Goal: Complete application form

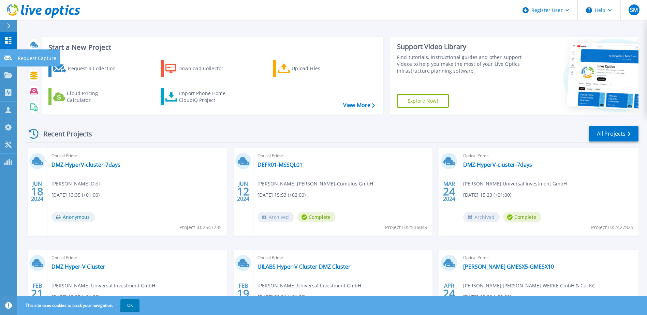
click at [8, 58] on icon at bounding box center [8, 58] width 8 height 5
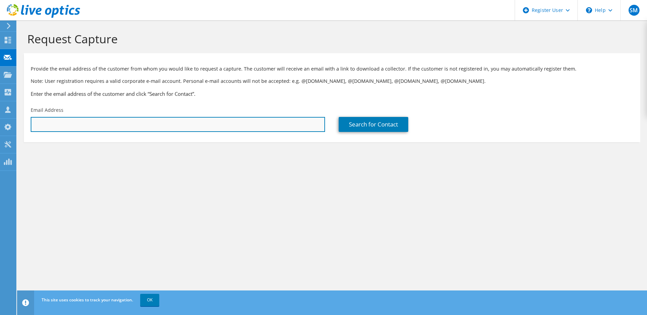
click at [42, 127] on input "text" at bounding box center [178, 124] width 294 height 15
click at [68, 122] on input "text" at bounding box center [178, 124] width 294 height 15
paste input "[PERSON_NAME][EMAIL_ADDRESS][PERSON_NAME][DOMAIN_NAME]"
type input "[PERSON_NAME][EMAIL_ADDRESS][PERSON_NAME][DOMAIN_NAME]"
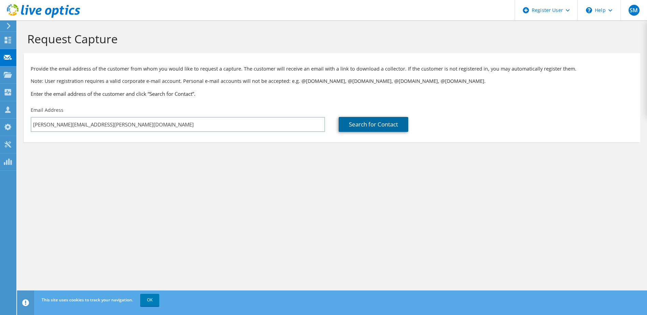
click at [366, 121] on link "Search for Contact" at bounding box center [374, 124] width 70 height 15
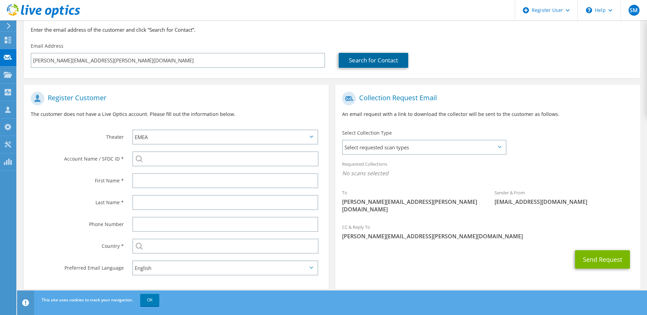
scroll to position [68, 0]
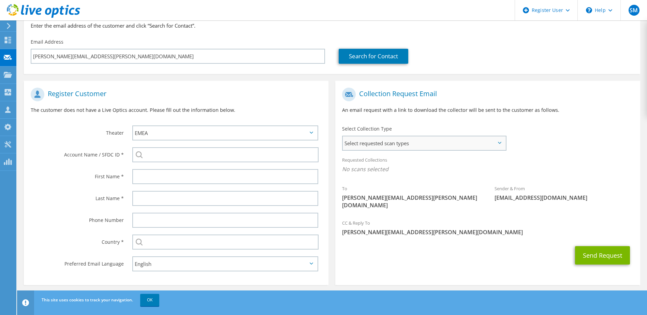
click at [400, 147] on span "Select requested scan types" at bounding box center [424, 143] width 162 height 14
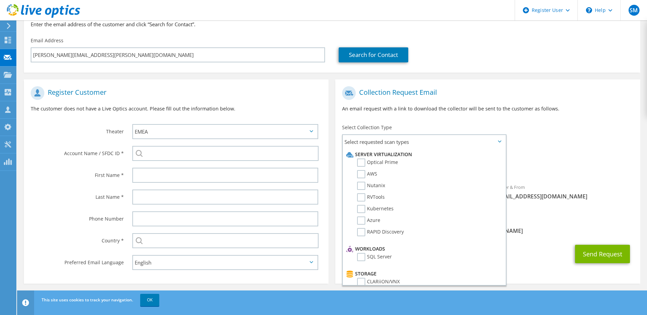
scroll to position [72, 0]
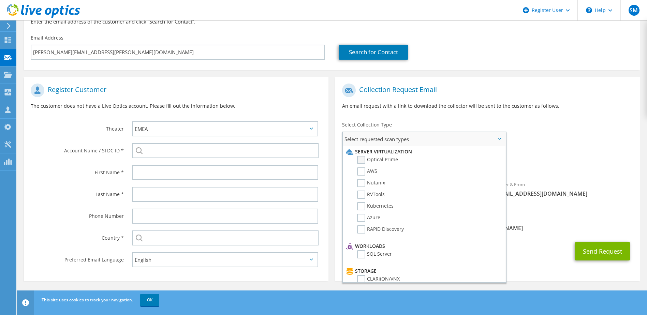
click at [363, 158] on label "Optical Prime" at bounding box center [377, 160] width 41 height 8
click at [0, 0] on input "Optical Prime" at bounding box center [0, 0] width 0 height 0
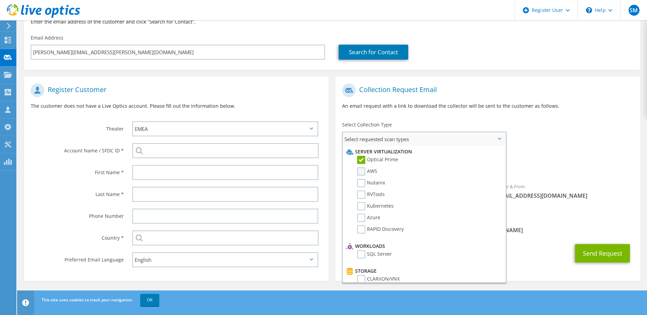
click at [363, 173] on label "AWS" at bounding box center [367, 171] width 20 height 8
click at [0, 0] on input "AWS" at bounding box center [0, 0] width 0 height 0
click at [361, 182] on label "Nutanix" at bounding box center [371, 183] width 28 height 8
click at [0, 0] on input "Nutanix" at bounding box center [0, 0] width 0 height 0
click at [361, 193] on label "RVTools" at bounding box center [371, 195] width 28 height 8
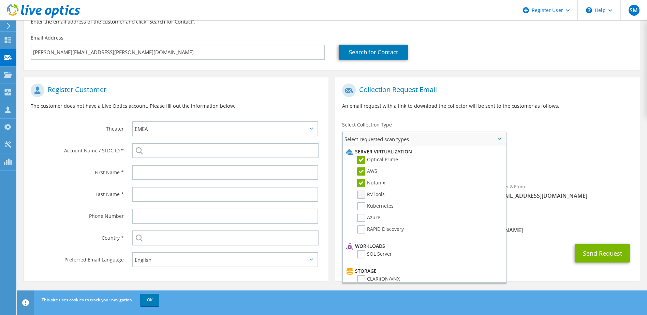
click at [0, 0] on input "RVTools" at bounding box center [0, 0] width 0 height 0
click at [363, 205] on label "Kubernetes" at bounding box center [375, 206] width 36 height 8
click at [0, 0] on input "Kubernetes" at bounding box center [0, 0] width 0 height 0
click at [362, 222] on label "Azure" at bounding box center [368, 218] width 23 height 8
click at [0, 0] on input "Azure" at bounding box center [0, 0] width 0 height 0
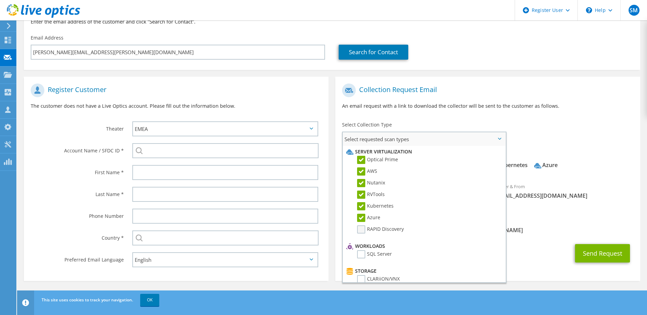
click at [362, 230] on label "RAPID Discovery" at bounding box center [380, 229] width 47 height 8
click at [0, 0] on input "RAPID Discovery" at bounding box center [0, 0] width 0 height 0
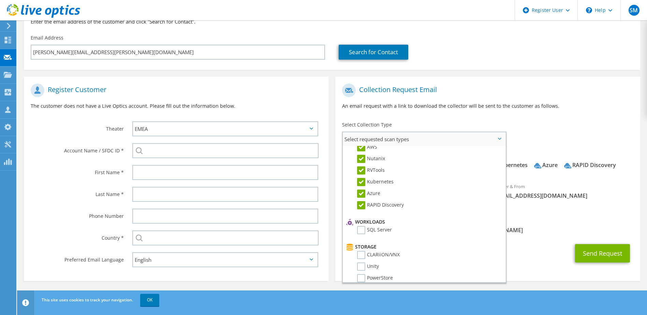
scroll to position [34, 0]
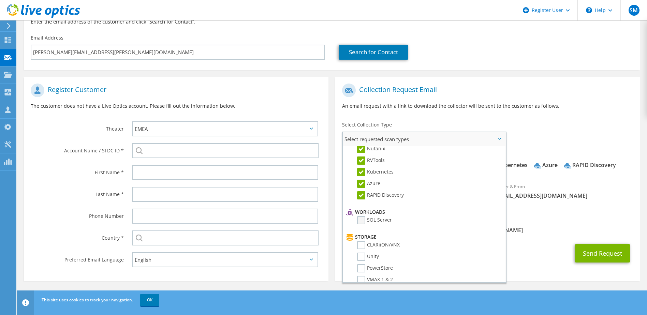
click at [362, 220] on label "SQL Server" at bounding box center [374, 220] width 35 height 8
click at [0, 0] on input "SQL Server" at bounding box center [0, 0] width 0 height 0
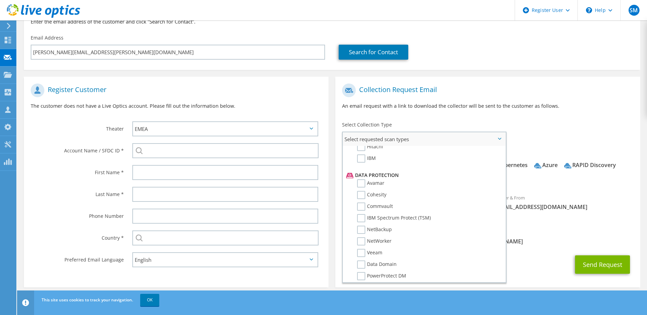
scroll to position [301, 0]
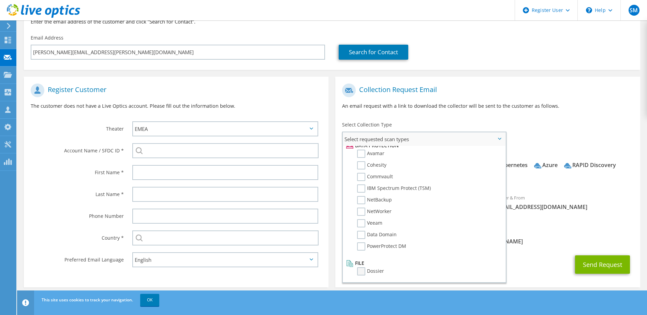
click at [365, 271] on label "Dossier" at bounding box center [370, 271] width 27 height 8
click at [0, 0] on input "Dossier" at bounding box center [0, 0] width 0 height 0
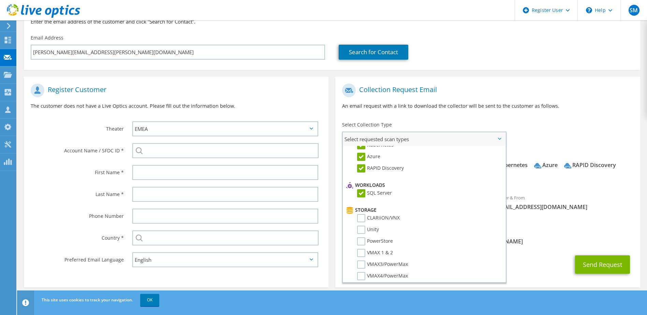
scroll to position [68, 0]
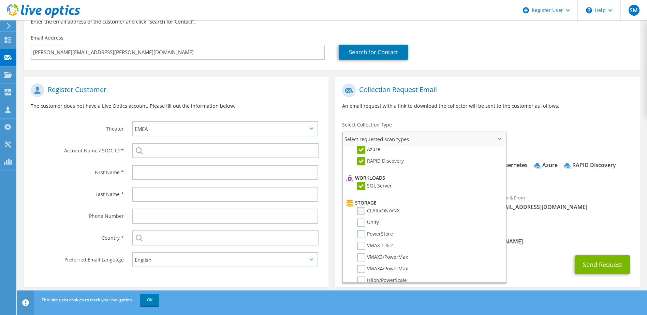
click at [360, 211] on label "CLARiiON/VNX" at bounding box center [378, 211] width 43 height 8
click at [0, 0] on input "CLARiiON/VNX" at bounding box center [0, 0] width 0 height 0
click at [360, 223] on label "Unity" at bounding box center [368, 223] width 22 height 8
click at [0, 0] on input "Unity" at bounding box center [0, 0] width 0 height 0
click at [362, 235] on label "PowerStore" at bounding box center [375, 234] width 36 height 8
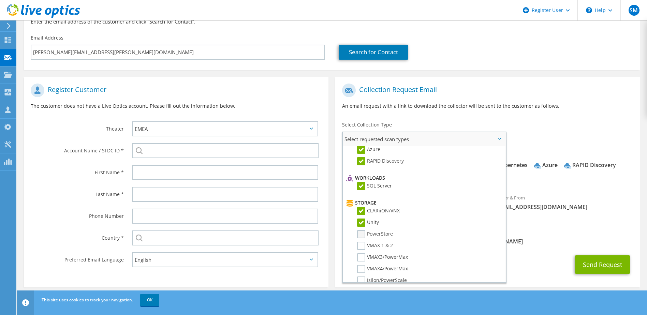
click at [0, 0] on input "PowerStore" at bounding box center [0, 0] width 0 height 0
click at [362, 243] on label "VMAX 1 & 2" at bounding box center [375, 246] width 36 height 8
click at [0, 0] on input "VMAX 1 & 2" at bounding box center [0, 0] width 0 height 0
click at [362, 258] on label "VMAX3/PowerMax" at bounding box center [382, 257] width 51 height 8
click at [0, 0] on input "VMAX3/PowerMax" at bounding box center [0, 0] width 0 height 0
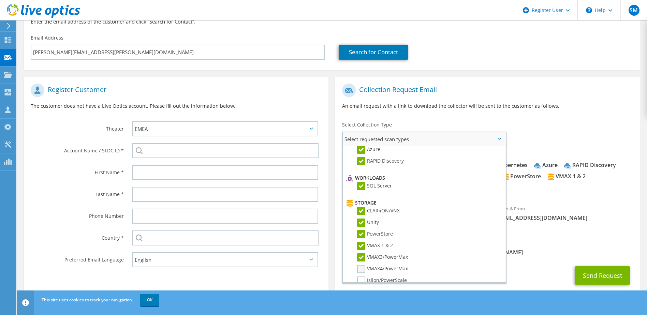
click at [361, 267] on label "VMAX4/PowerMax" at bounding box center [382, 269] width 51 height 8
click at [0, 0] on input "VMAX4/PowerMax" at bounding box center [0, 0] width 0 height 0
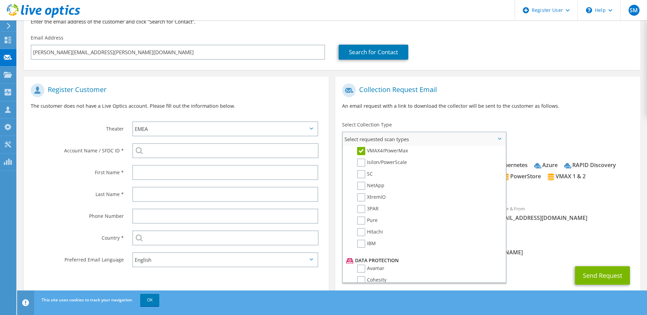
scroll to position [171, 0]
click at [361, 181] on label "Isilon/PowerScale" at bounding box center [382, 178] width 50 height 8
click at [0, 0] on input "Isilon/PowerScale" at bounding box center [0, 0] width 0 height 0
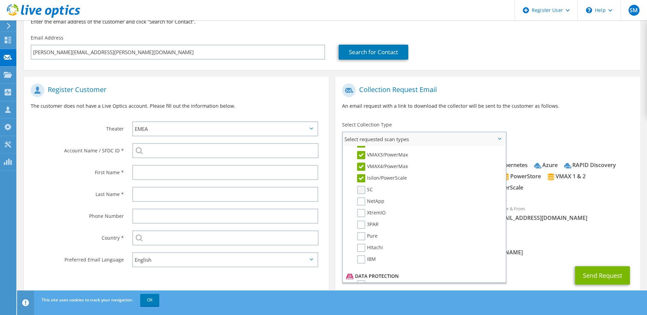
click at [361, 190] on label "SC" at bounding box center [365, 190] width 16 height 8
click at [0, 0] on input "SC" at bounding box center [0, 0] width 0 height 0
click at [363, 204] on label "NetApp" at bounding box center [370, 201] width 27 height 8
click at [0, 0] on input "NetApp" at bounding box center [0, 0] width 0 height 0
click at [364, 215] on label "XtremIO" at bounding box center [371, 213] width 29 height 8
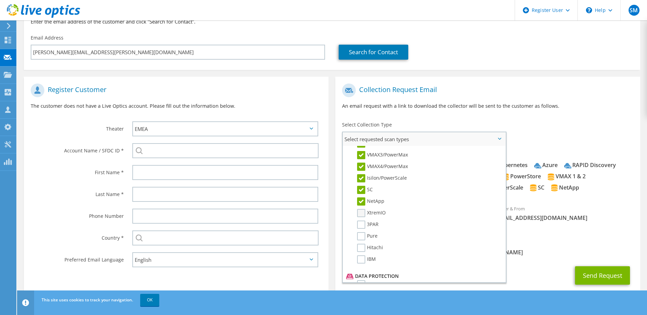
click at [0, 0] on input "XtremIO" at bounding box center [0, 0] width 0 height 0
click at [364, 224] on label "3PAR" at bounding box center [367, 225] width 21 height 8
click at [0, 0] on input "3PAR" at bounding box center [0, 0] width 0 height 0
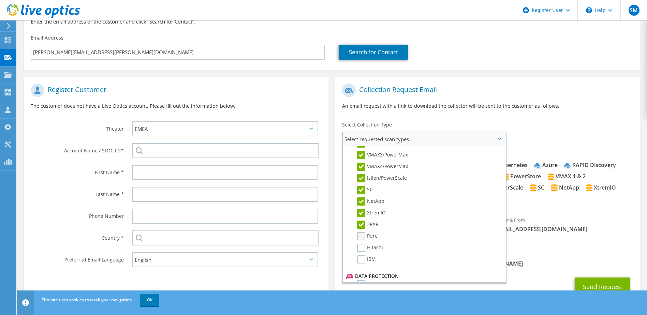
click at [364, 236] on label "Pure" at bounding box center [367, 236] width 20 height 8
click at [0, 0] on input "Pure" at bounding box center [0, 0] width 0 height 0
click at [363, 247] on label "Hitachi" at bounding box center [370, 248] width 26 height 8
click at [0, 0] on input "Hitachi" at bounding box center [0, 0] width 0 height 0
click at [362, 260] on label "IBM" at bounding box center [366, 259] width 19 height 8
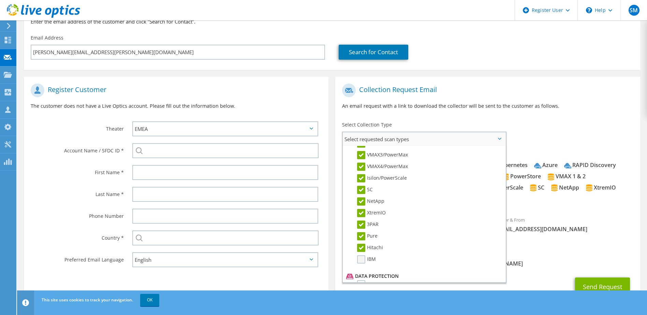
click at [0, 0] on input "IBM" at bounding box center [0, 0] width 0 height 0
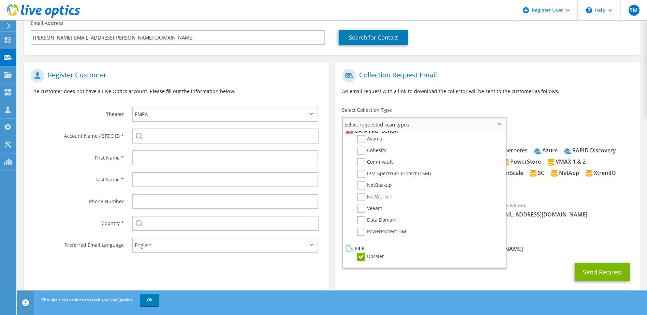
scroll to position [93, 0]
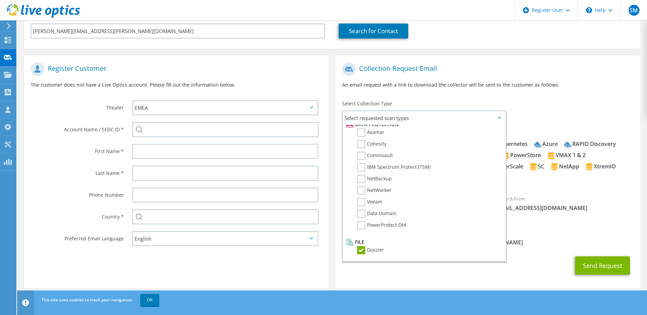
click at [575, 193] on div "Sender & From [EMAIL_ADDRESS][DOMAIN_NAME]" at bounding box center [564, 204] width 152 height 24
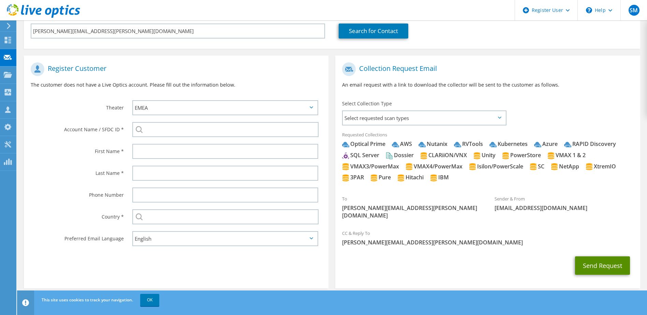
click at [593, 256] on button "Send Request" at bounding box center [602, 265] width 55 height 18
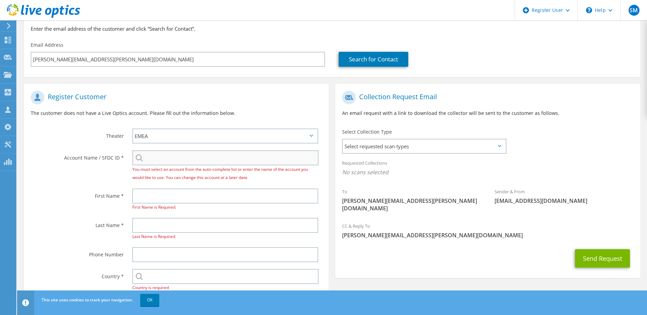
scroll to position [68, 0]
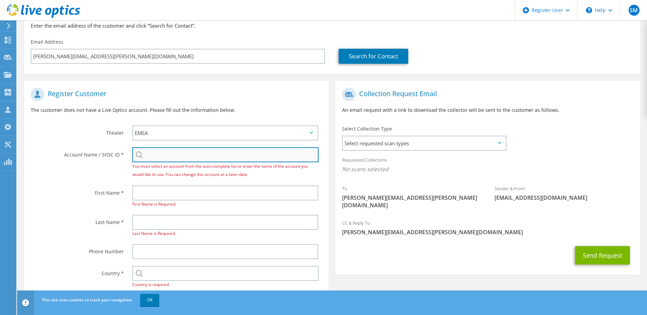
click at [160, 153] on input "search" at bounding box center [225, 154] width 187 height 15
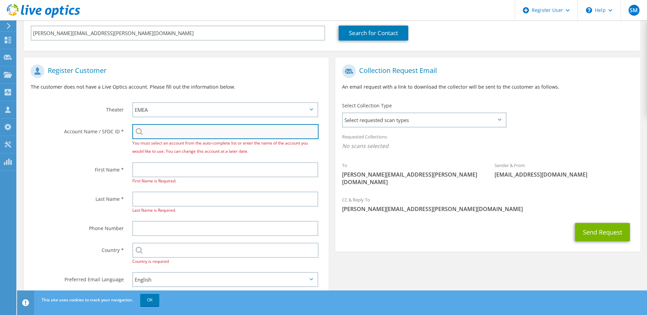
scroll to position [111, 0]
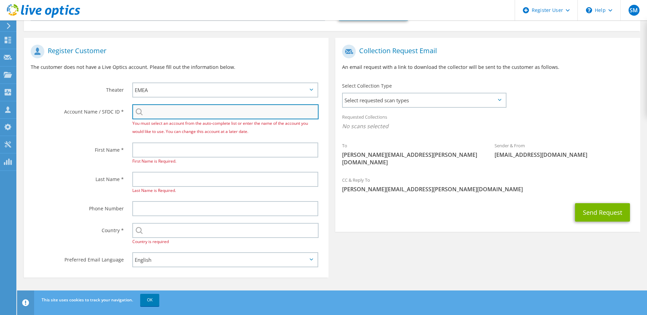
click at [198, 113] on input "search" at bounding box center [225, 111] width 187 height 15
paste input "29517757"
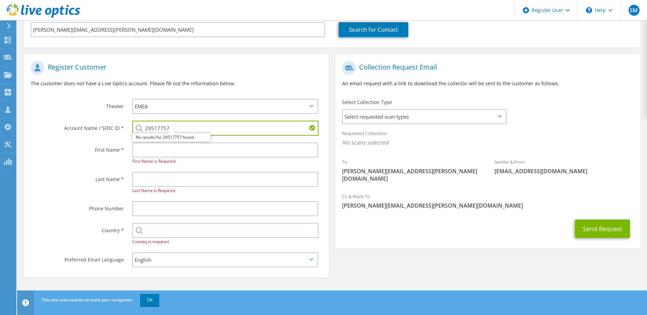
type input "29517757"
click at [141, 126] on div "29517757 No results for 29517757 found." at bounding box center [225, 128] width 186 height 15
drag, startPoint x: 183, startPoint y: 126, endPoint x: 136, endPoint y: 129, distance: 46.5
click at [136, 129] on div "29517757 No results for 29517757 found." at bounding box center [225, 128] width 186 height 15
drag, startPoint x: 200, startPoint y: 129, endPoint x: 144, endPoint y: 128, distance: 55.9
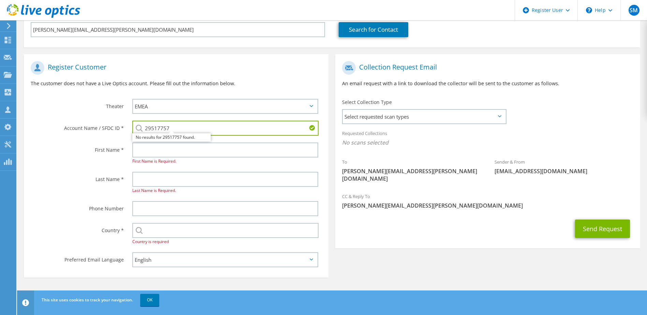
click at [144, 128] on input "29517757" at bounding box center [225, 128] width 187 height 15
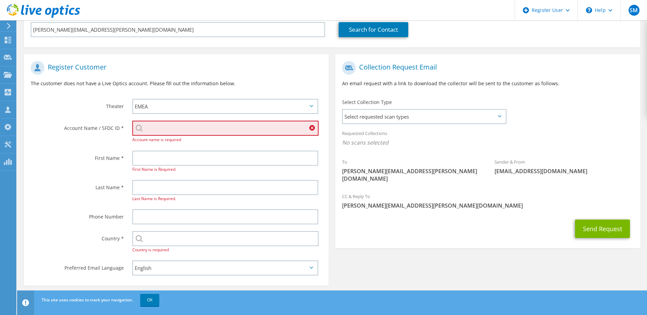
click at [177, 125] on input "search" at bounding box center [225, 128] width 187 height 15
paste input "29517757"
type input "29517757"
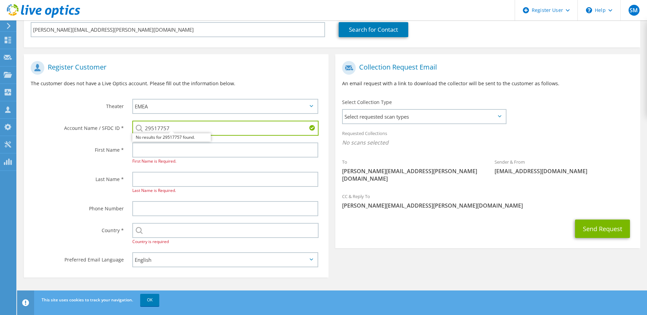
drag, startPoint x: 177, startPoint y: 125, endPoint x: 122, endPoint y: 126, distance: 54.6
click at [122, 126] on div "Account Name / SFDC ID * 29517757 No results for 29517757 found." at bounding box center [176, 128] width 305 height 22
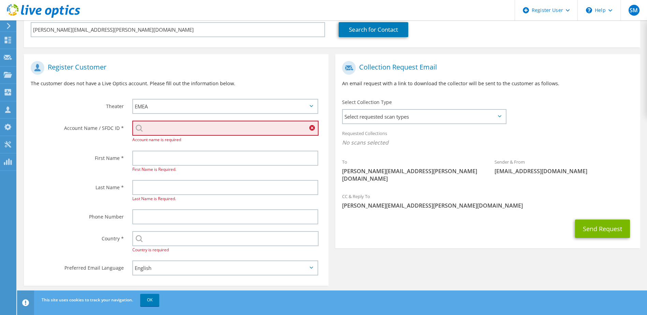
click at [174, 131] on input "search" at bounding box center [225, 128] width 187 height 15
paste input "1706380104"
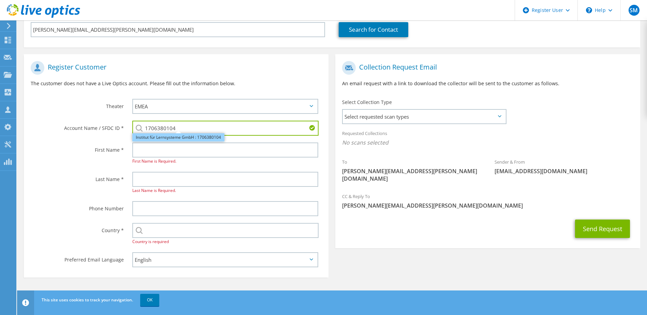
click at [173, 137] on li "Institut für Lernsysteme GmbH : 1706380104" at bounding box center [178, 137] width 92 height 8
type input "Institut für Lernsysteme GmbH : 1706380104"
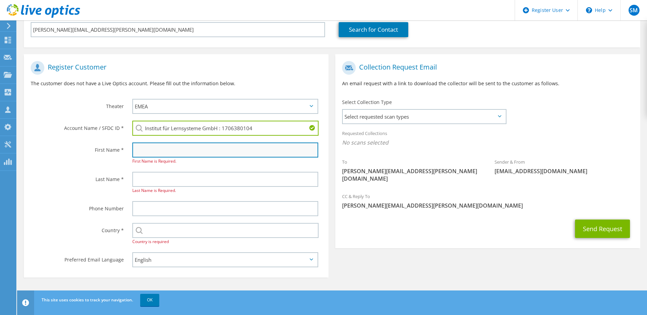
click at [170, 144] on input "text" at bounding box center [225, 150] width 186 height 15
click at [188, 150] on input "text" at bounding box center [225, 150] width 186 height 15
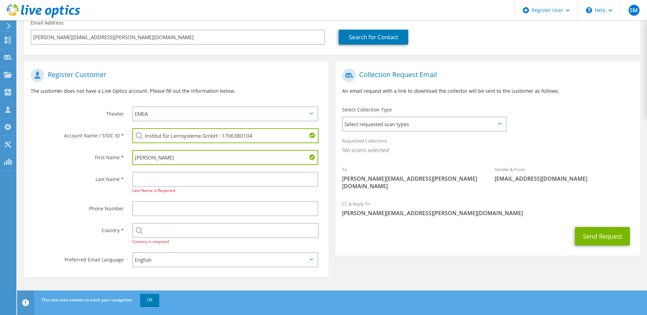
type input "Benjamin"
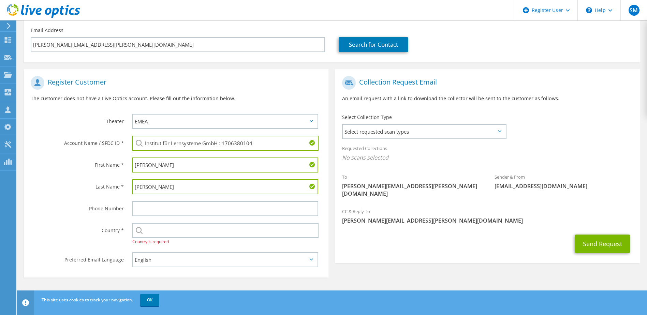
type input "Zeller"
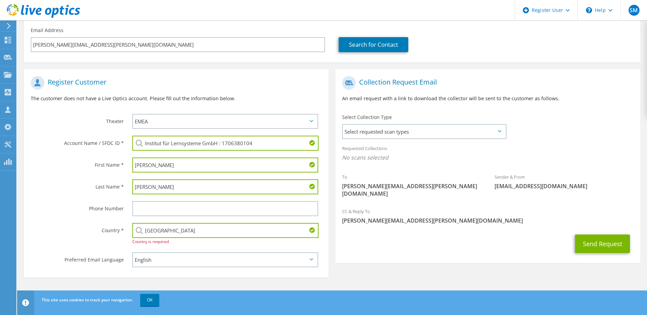
click at [163, 230] on input "[GEOGRAPHIC_DATA]" at bounding box center [225, 230] width 187 height 15
type input "[GEOGRAPHIC_DATA]"
click at [99, 238] on div "Country *" at bounding box center [75, 230] width 102 height 21
click at [170, 261] on select "English Deutsch Español Français Italiano Polski Português Русский 한국어 中文 日本語" at bounding box center [225, 259] width 186 height 15
select select "de-DE"
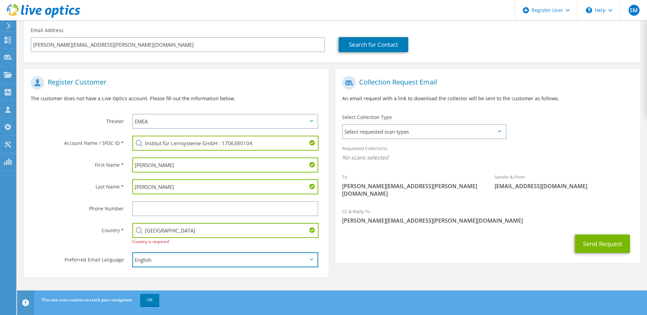
click at [132, 252] on select "English Deutsch Español Français Italiano Polski Português Русский 한국어 中文 日本語" at bounding box center [225, 259] width 186 height 15
click at [90, 251] on div "Preferred Email Language" at bounding box center [75, 259] width 102 height 21
click at [177, 228] on input "[GEOGRAPHIC_DATA]" at bounding box center [225, 230] width 187 height 15
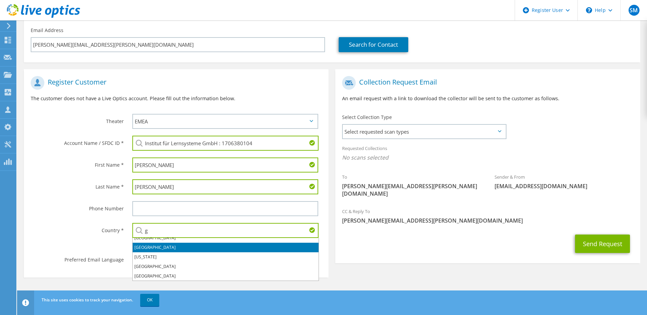
scroll to position [34, 0]
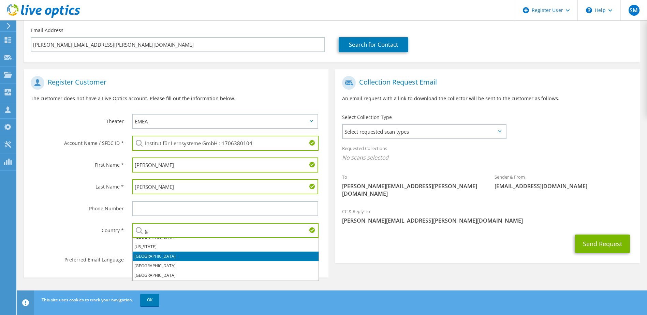
click at [149, 256] on li "[GEOGRAPHIC_DATA]" at bounding box center [226, 257] width 186 height 10
type input "[GEOGRAPHIC_DATA]"
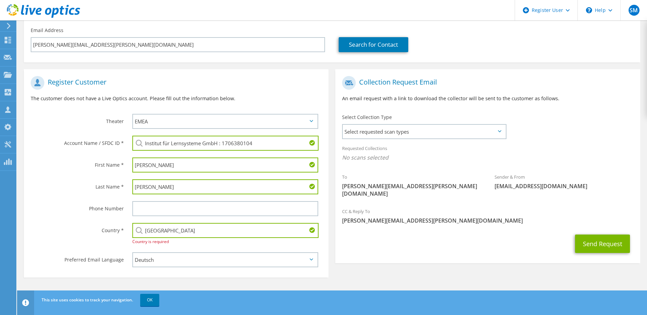
click at [192, 240] on div "Select Andorra United Arab Emirates Afghanistan Antigua and Barbuda Anguilla Al…" at bounding box center [227, 234] width 203 height 29
click at [460, 128] on span "Select requested scan types" at bounding box center [424, 132] width 162 height 14
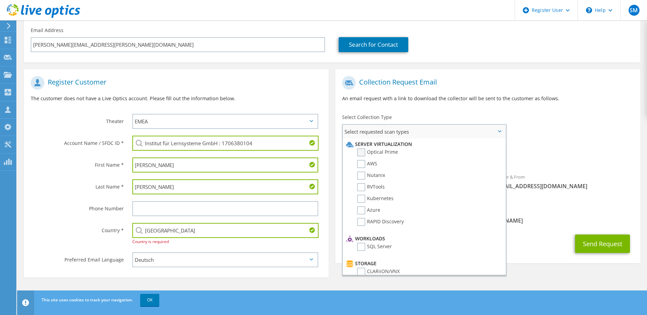
click at [371, 153] on label "Optical Prime" at bounding box center [377, 152] width 41 height 8
click at [0, 0] on input "Optical Prime" at bounding box center [0, 0] width 0 height 0
click at [371, 162] on label "AWS" at bounding box center [367, 164] width 20 height 8
click at [0, 0] on input "AWS" at bounding box center [0, 0] width 0 height 0
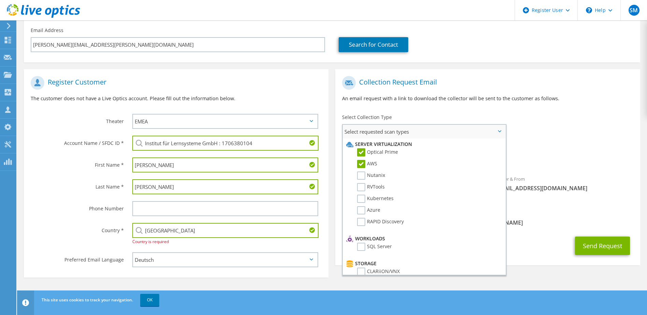
click at [372, 171] on li "AWS" at bounding box center [423, 166] width 157 height 12
click at [362, 177] on label "Nutanix" at bounding box center [371, 176] width 28 height 8
click at [0, 0] on input "Nutanix" at bounding box center [0, 0] width 0 height 0
click at [361, 187] on label "RVTools" at bounding box center [371, 187] width 28 height 8
click at [0, 0] on input "RVTools" at bounding box center [0, 0] width 0 height 0
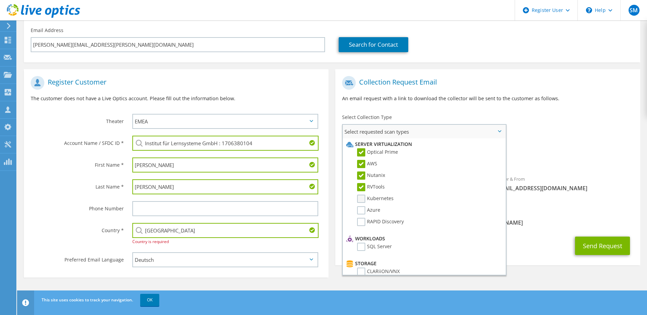
click at [362, 199] on label "Kubernetes" at bounding box center [375, 199] width 36 height 8
click at [0, 0] on input "Kubernetes" at bounding box center [0, 0] width 0 height 0
drag, startPoint x: 362, startPoint y: 210, endPoint x: 361, endPoint y: 216, distance: 6.1
click at [361, 210] on label "Azure" at bounding box center [368, 210] width 23 height 8
click at [0, 0] on input "Azure" at bounding box center [0, 0] width 0 height 0
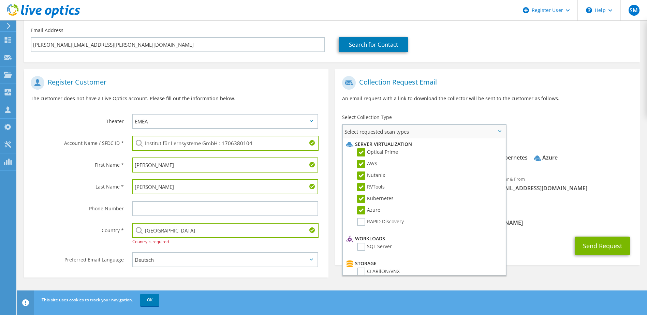
click at [361, 217] on li "Azure" at bounding box center [423, 212] width 157 height 12
click at [361, 222] on label "RAPID Discovery" at bounding box center [380, 222] width 47 height 8
click at [0, 0] on input "RAPID Discovery" at bounding box center [0, 0] width 0 height 0
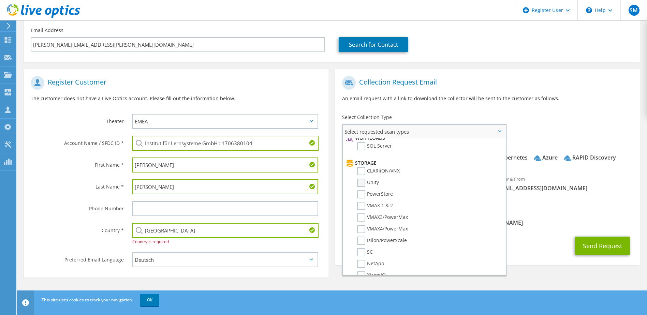
scroll to position [102, 0]
click at [364, 143] on label "SQL Server" at bounding box center [374, 145] width 35 height 8
click at [0, 0] on input "SQL Server" at bounding box center [0, 0] width 0 height 0
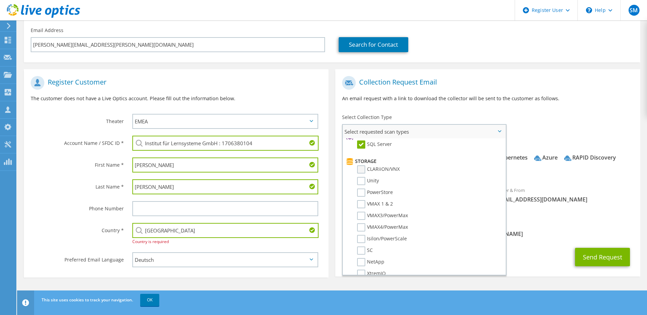
click at [360, 172] on label "CLARiiON/VNX" at bounding box center [378, 169] width 43 height 8
click at [0, 0] on input "CLARiiON/VNX" at bounding box center [0, 0] width 0 height 0
click at [361, 186] on li "Unity" at bounding box center [423, 183] width 157 height 12
click at [361, 182] on label "Unity" at bounding box center [368, 181] width 22 height 8
click at [0, 0] on input "Unity" at bounding box center [0, 0] width 0 height 0
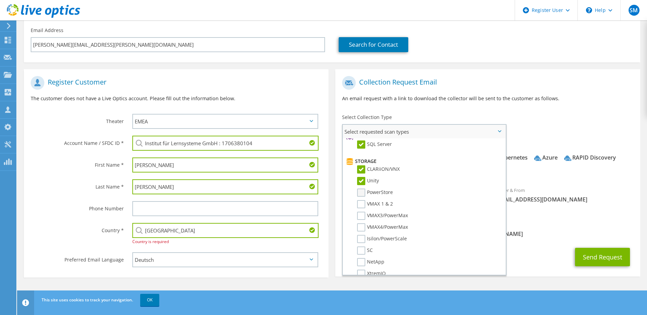
click at [361, 193] on label "PowerStore" at bounding box center [375, 193] width 36 height 8
click at [0, 0] on input "PowerStore" at bounding box center [0, 0] width 0 height 0
click at [361, 203] on label "VMAX 1 & 2" at bounding box center [375, 204] width 36 height 8
click at [0, 0] on input "VMAX 1 & 2" at bounding box center [0, 0] width 0 height 0
click at [363, 213] on label "VMAX3/PowerMax" at bounding box center [382, 216] width 51 height 8
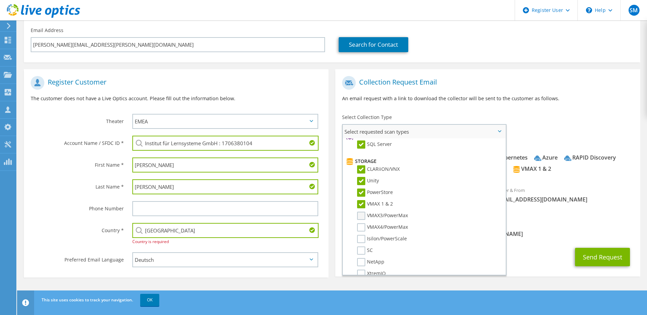
click at [0, 0] on input "VMAX3/PowerMax" at bounding box center [0, 0] width 0 height 0
click at [363, 226] on label "VMAX4/PowerMax" at bounding box center [382, 227] width 51 height 8
click at [0, 0] on input "VMAX4/PowerMax" at bounding box center [0, 0] width 0 height 0
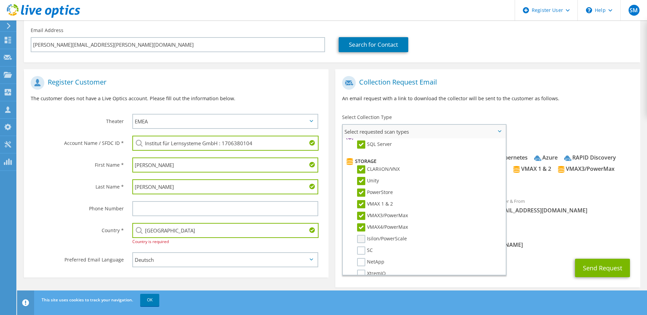
click at [362, 239] on label "Isilon/PowerScale" at bounding box center [382, 239] width 50 height 8
click at [0, 0] on input "Isilon/PowerScale" at bounding box center [0, 0] width 0 height 0
click at [360, 252] on label "SC" at bounding box center [365, 251] width 16 height 8
click at [0, 0] on input "SC" at bounding box center [0, 0] width 0 height 0
click at [360, 259] on label "NetApp" at bounding box center [370, 262] width 27 height 8
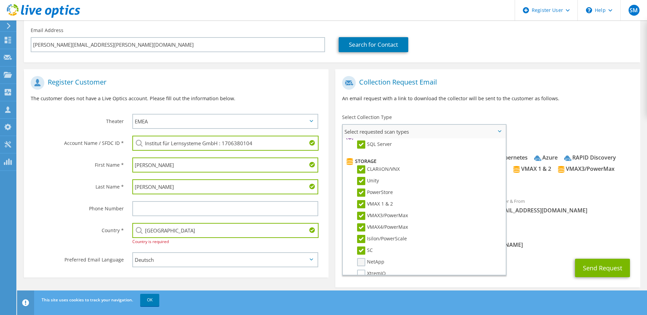
click at [0, 0] on input "NetApp" at bounding box center [0, 0] width 0 height 0
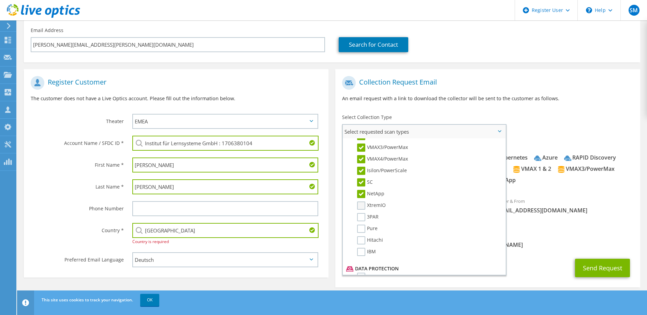
click at [361, 202] on label "XtremIO" at bounding box center [371, 206] width 29 height 8
click at [0, 0] on input "XtremIO" at bounding box center [0, 0] width 0 height 0
click at [362, 218] on label "3PAR" at bounding box center [367, 217] width 21 height 8
click at [0, 0] on input "3PAR" at bounding box center [0, 0] width 0 height 0
click at [362, 228] on label "Pure" at bounding box center [367, 229] width 20 height 8
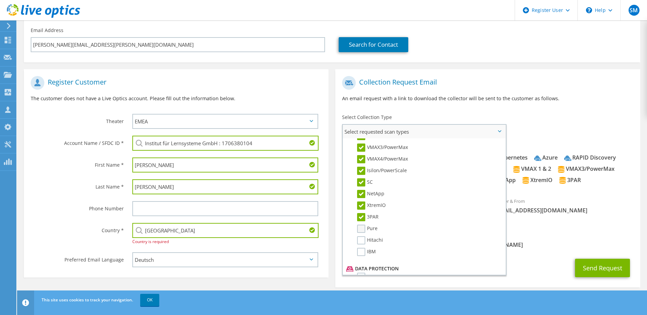
click at [0, 0] on input "Pure" at bounding box center [0, 0] width 0 height 0
click at [361, 239] on label "Hitachi" at bounding box center [370, 240] width 26 height 8
click at [0, 0] on input "Hitachi" at bounding box center [0, 0] width 0 height 0
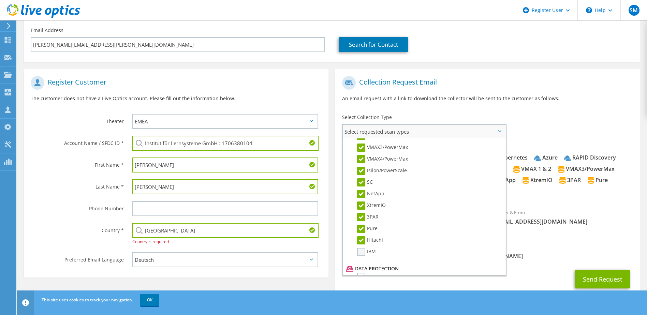
click at [364, 250] on label "IBM" at bounding box center [366, 252] width 19 height 8
click at [0, 0] on input "IBM" at bounding box center [0, 0] width 0 height 0
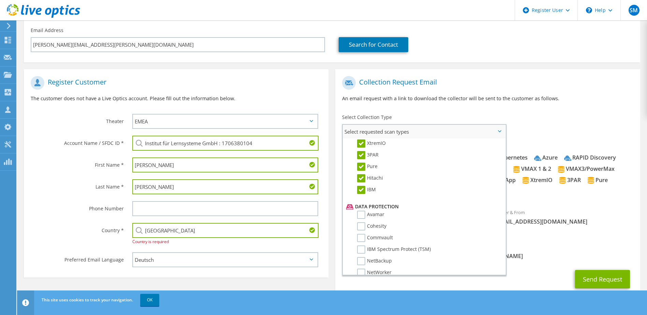
scroll to position [301, 0]
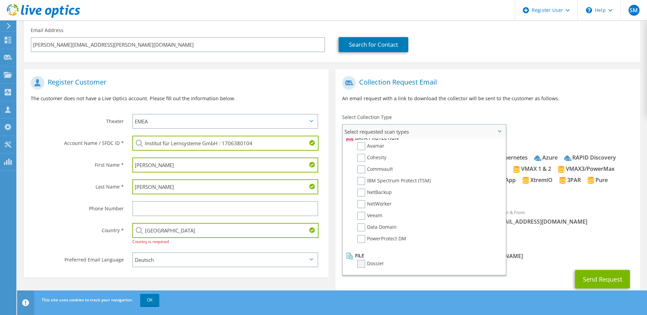
click at [360, 265] on label "Dossier" at bounding box center [370, 264] width 27 height 8
click at [0, 0] on input "Dossier" at bounding box center [0, 0] width 0 height 0
click at [561, 240] on div "CC & Reply To Stephanie.Marquardt@Dell.com" at bounding box center [487, 252] width 305 height 24
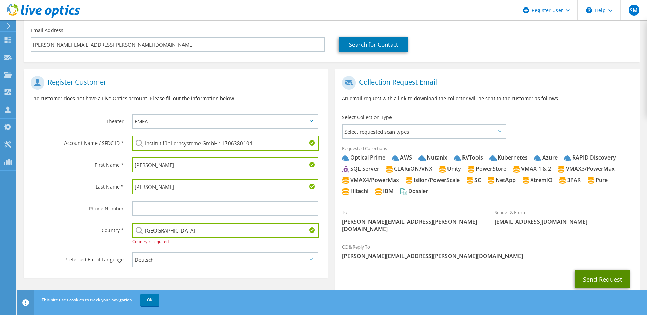
click at [595, 272] on button "Send Request" at bounding box center [602, 279] width 55 height 18
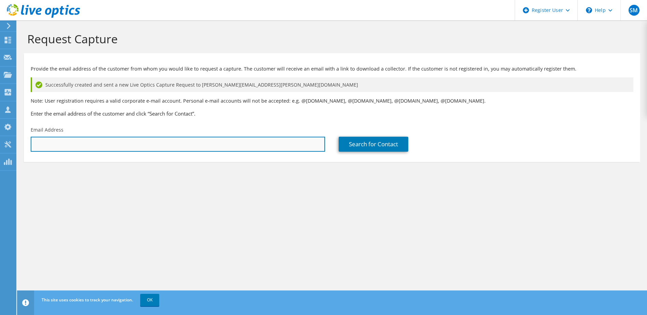
click at [131, 141] on input "text" at bounding box center [178, 144] width 294 height 15
paste input "christian.stegmann@sgd.de"
type input "christian.stegmann@sgd.de"
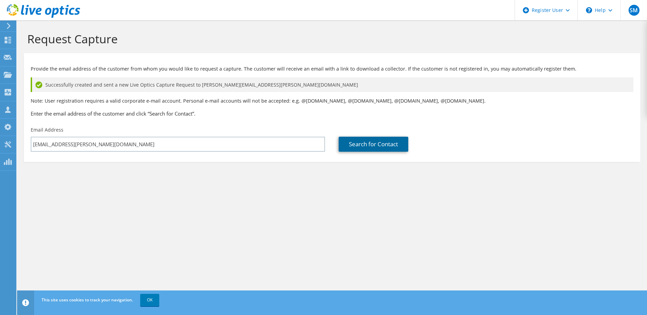
click at [360, 147] on link "Search for Contact" at bounding box center [374, 144] width 70 height 15
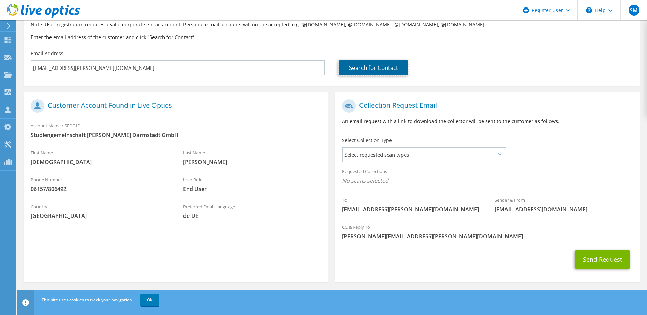
scroll to position [78, 0]
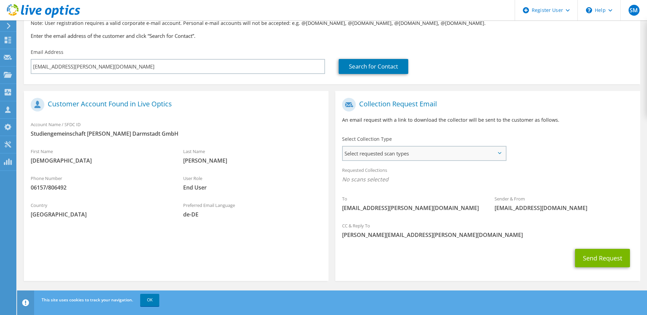
click at [352, 159] on span "Select requested scan types" at bounding box center [424, 154] width 162 height 14
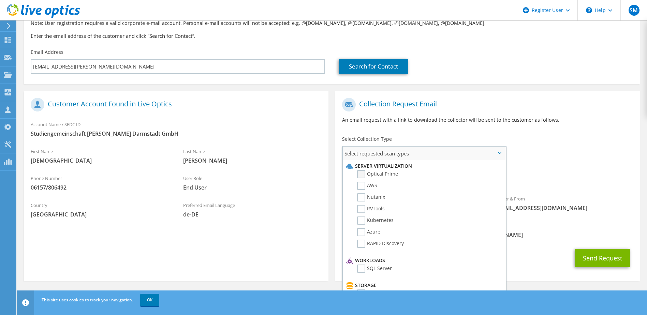
click at [361, 172] on label "Optical Prime" at bounding box center [377, 174] width 41 height 8
click at [0, 0] on input "Optical Prime" at bounding box center [0, 0] width 0 height 0
click at [362, 184] on label "AWS" at bounding box center [367, 186] width 20 height 8
click at [0, 0] on input "AWS" at bounding box center [0, 0] width 0 height 0
click at [361, 196] on label "Nutanix" at bounding box center [371, 197] width 28 height 8
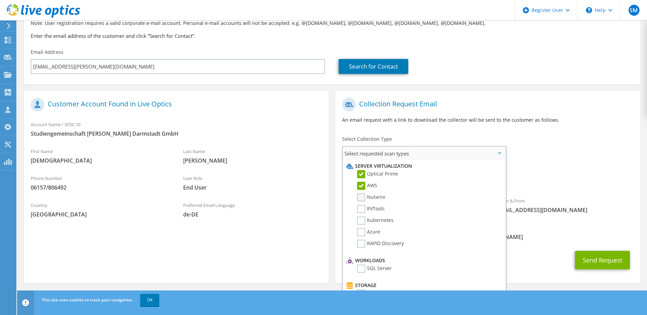
click at [0, 0] on input "Nutanix" at bounding box center [0, 0] width 0 height 0
click at [361, 206] on label "RVTools" at bounding box center [371, 209] width 28 height 8
click at [0, 0] on input "RVTools" at bounding box center [0, 0] width 0 height 0
click at [362, 221] on label "Kubernetes" at bounding box center [375, 221] width 36 height 8
click at [0, 0] on input "Kubernetes" at bounding box center [0, 0] width 0 height 0
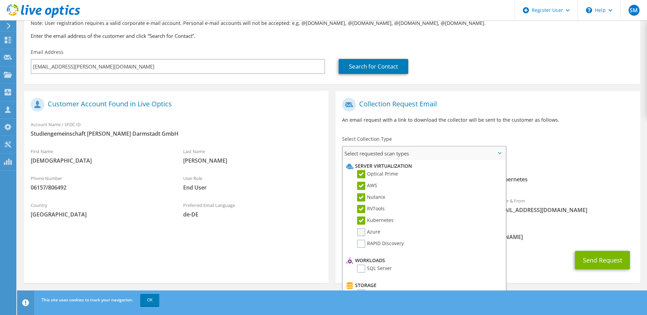
click at [362, 232] on label "Azure" at bounding box center [368, 232] width 23 height 8
click at [0, 0] on input "Azure" at bounding box center [0, 0] width 0 height 0
click at [362, 244] on label "RAPID Discovery" at bounding box center [380, 244] width 47 height 8
click at [0, 0] on input "RAPID Discovery" at bounding box center [0, 0] width 0 height 0
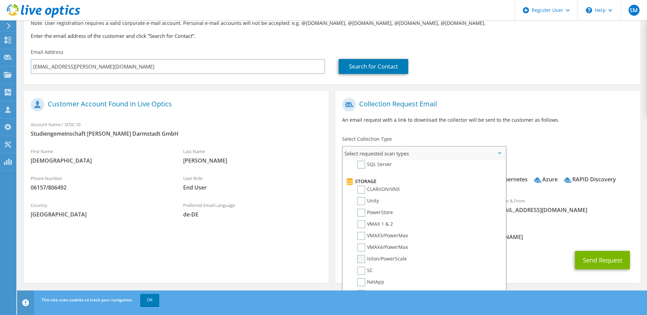
scroll to position [68, 0]
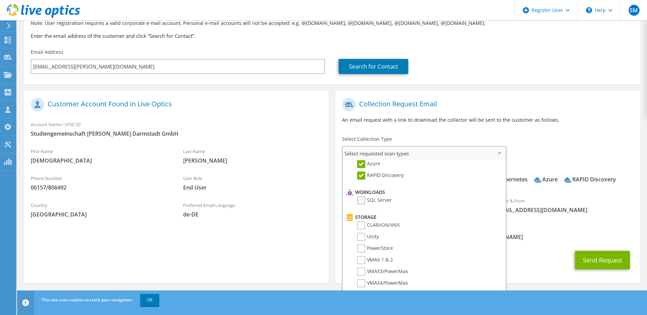
click at [363, 202] on label "SQL Server" at bounding box center [374, 200] width 35 height 8
click at [0, 0] on input "SQL Server" at bounding box center [0, 0] width 0 height 0
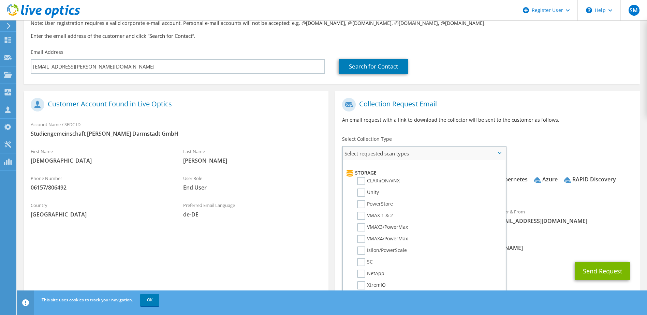
scroll to position [102, 0]
click at [360, 191] on label "CLARiiON/VNX" at bounding box center [378, 191] width 43 height 8
click at [0, 0] on input "CLARiiON/VNX" at bounding box center [0, 0] width 0 height 0
click at [360, 204] on label "Unity" at bounding box center [368, 203] width 22 height 8
click at [0, 0] on input "Unity" at bounding box center [0, 0] width 0 height 0
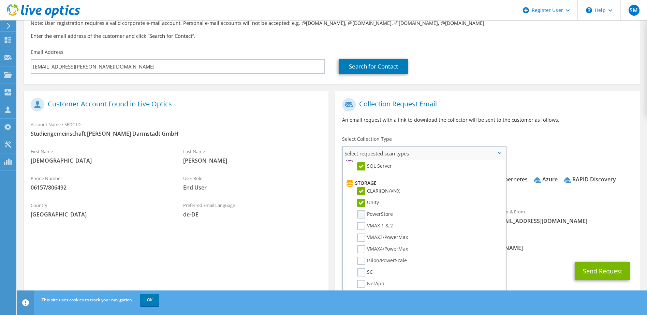
click at [360, 215] on label "PowerStore" at bounding box center [375, 214] width 36 height 8
click at [0, 0] on input "PowerStore" at bounding box center [0, 0] width 0 height 0
click at [361, 228] on label "VMAX 1 & 2" at bounding box center [375, 226] width 36 height 8
click at [0, 0] on input "VMAX 1 & 2" at bounding box center [0, 0] width 0 height 0
click at [360, 238] on label "VMAX3/PowerMax" at bounding box center [382, 238] width 51 height 8
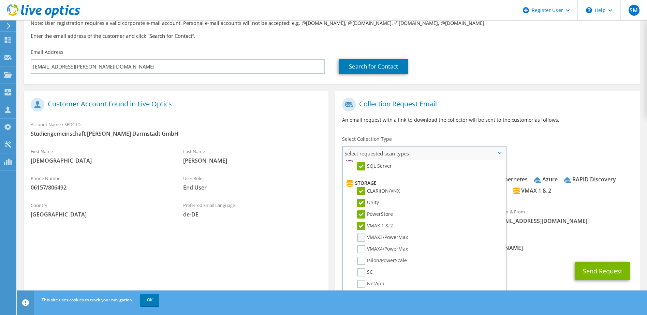
click at [0, 0] on input "VMAX3/PowerMax" at bounding box center [0, 0] width 0 height 0
click at [360, 248] on label "VMAX4/PowerMax" at bounding box center [382, 249] width 51 height 8
click at [0, 0] on input "VMAX4/PowerMax" at bounding box center [0, 0] width 0 height 0
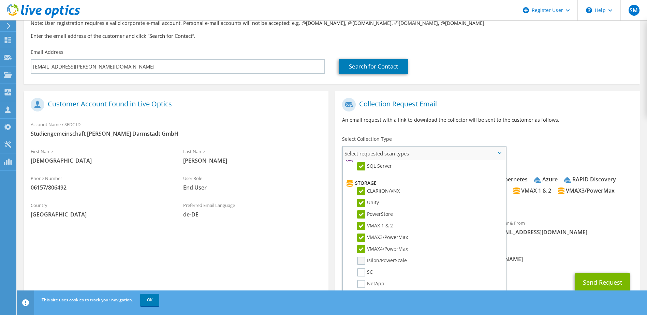
click at [361, 259] on label "Isilon/PowerScale" at bounding box center [382, 261] width 50 height 8
click at [0, 0] on input "Isilon/PowerScale" at bounding box center [0, 0] width 0 height 0
click at [357, 238] on label "SC" at bounding box center [365, 238] width 16 height 8
click at [0, 0] on input "SC" at bounding box center [0, 0] width 0 height 0
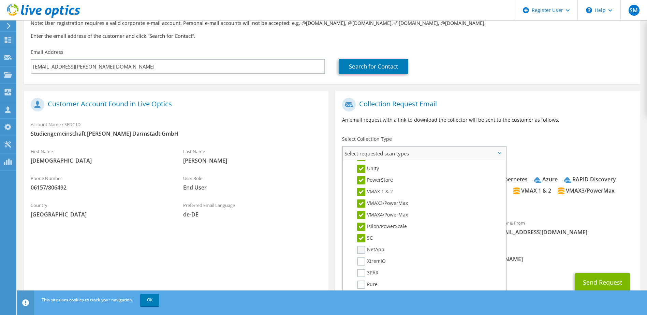
click at [365, 250] on label "NetApp" at bounding box center [370, 250] width 27 height 8
click at [0, 0] on input "NetApp" at bounding box center [0, 0] width 0 height 0
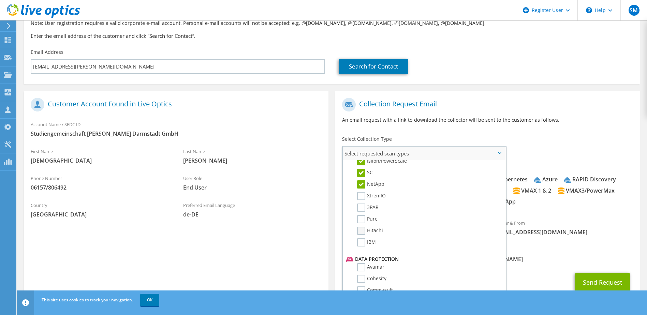
scroll to position [205, 0]
click at [361, 193] on label "XtremIO" at bounding box center [371, 193] width 29 height 8
click at [0, 0] on input "XtremIO" at bounding box center [0, 0] width 0 height 0
click at [362, 202] on label "3PAR" at bounding box center [367, 205] width 21 height 8
click at [0, 0] on input "3PAR" at bounding box center [0, 0] width 0 height 0
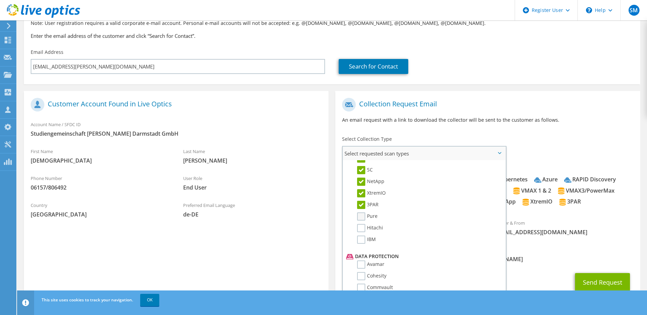
click at [363, 216] on label "Pure" at bounding box center [367, 216] width 20 height 8
click at [0, 0] on input "Pure" at bounding box center [0, 0] width 0 height 0
click at [363, 230] on label "Hitachi" at bounding box center [370, 228] width 26 height 8
click at [0, 0] on input "Hitachi" at bounding box center [0, 0] width 0 height 0
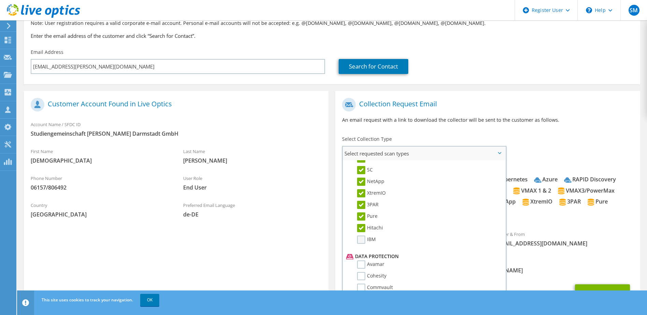
click at [362, 239] on label "IBM" at bounding box center [366, 240] width 19 height 8
click at [0, 0] on input "IBM" at bounding box center [0, 0] width 0 height 0
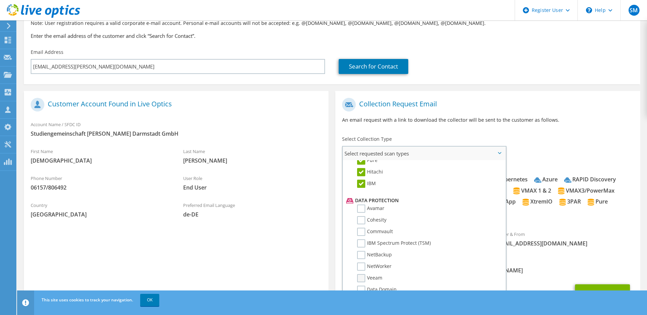
scroll to position [301, 0]
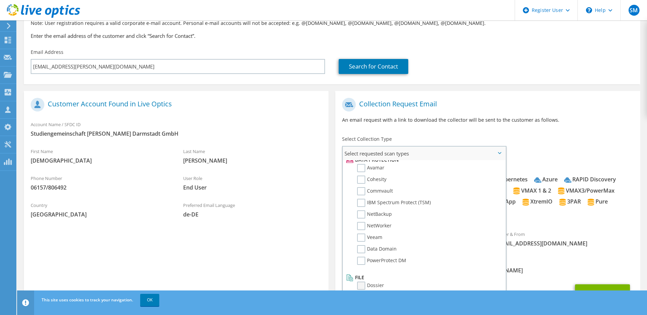
click at [362, 285] on label "Dossier" at bounding box center [370, 286] width 27 height 8
click at [0, 0] on input "Dossier" at bounding box center [0, 0] width 0 height 0
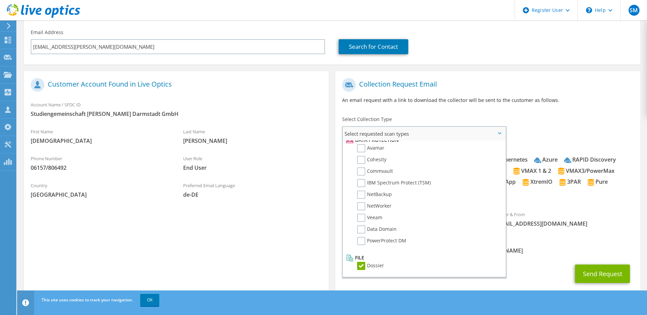
scroll to position [113, 0]
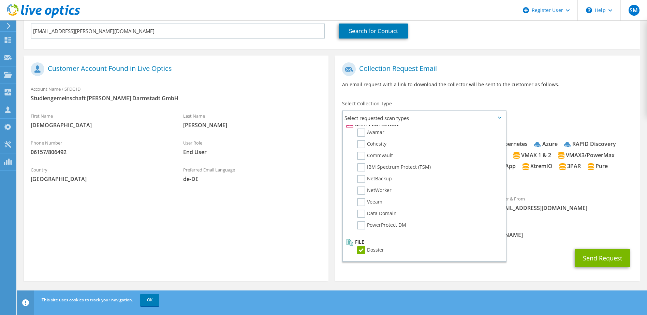
click at [539, 250] on div "Send Request" at bounding box center [487, 258] width 305 height 25
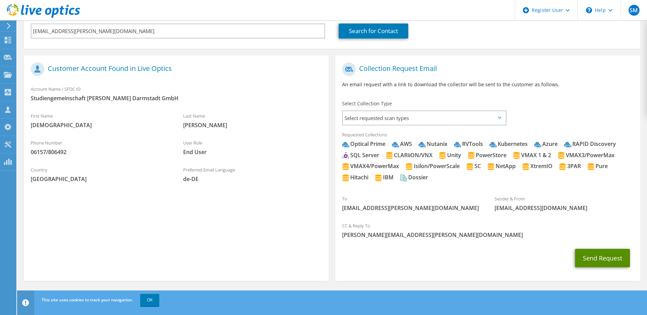
click at [606, 254] on button "Send Request" at bounding box center [602, 258] width 55 height 18
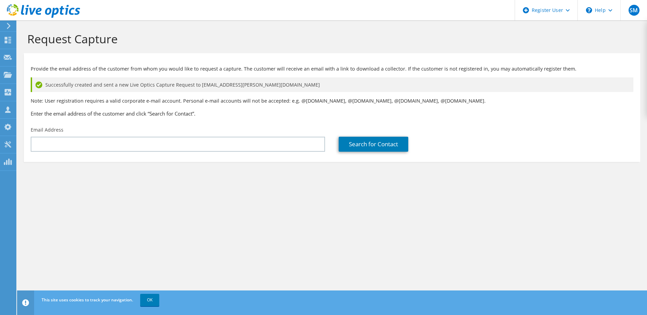
click at [12, 7] on icon at bounding box center [43, 11] width 73 height 14
